Goal: Use online tool/utility

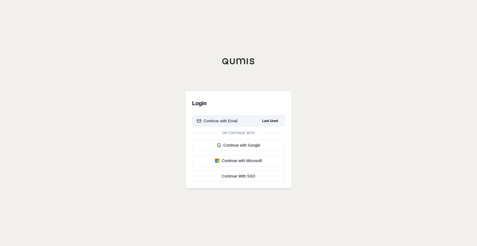
click at [220, 119] on div "Continue with Email" at bounding box center [217, 121] width 41 height 6
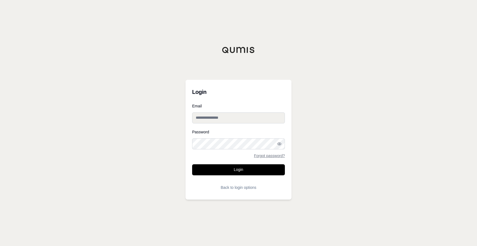
type input "**********"
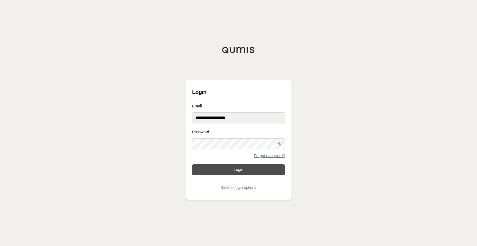
click at [228, 171] on button "Login" at bounding box center [238, 169] width 93 height 11
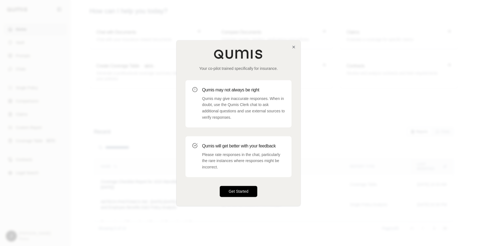
click at [238, 191] on button "Get Started" at bounding box center [239, 191] width 38 height 11
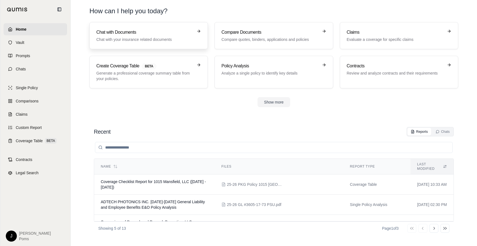
click at [136, 32] on h3 "Chat with Documents" at bounding box center [144, 32] width 97 height 7
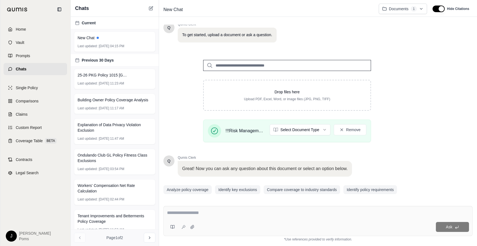
scroll to position [53, 0]
